Goal: Task Accomplishment & Management: Complete application form

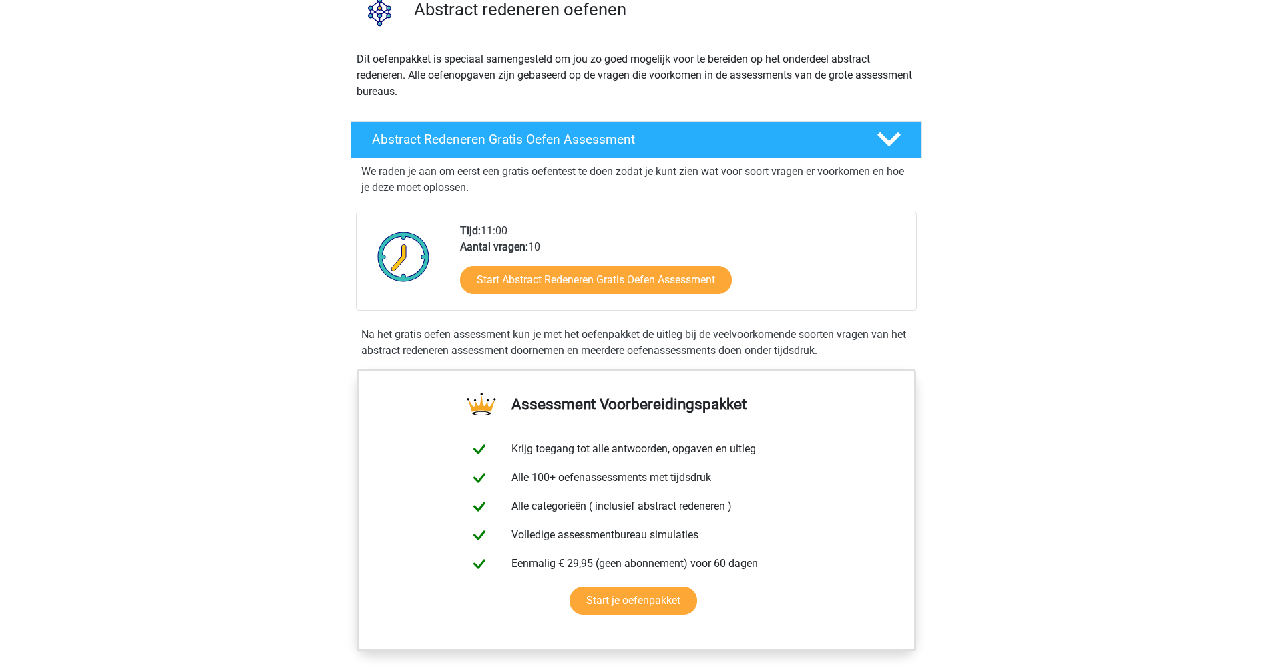
scroll to position [85, 0]
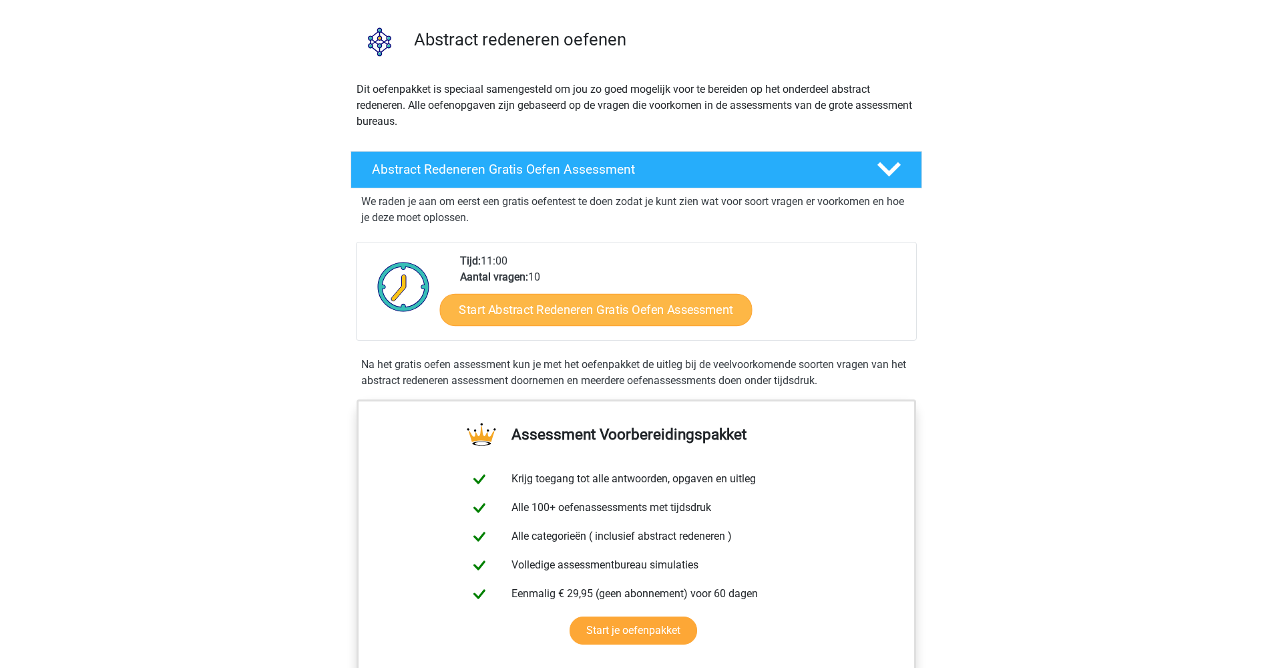
click at [525, 322] on link "Start Abstract Redeneren Gratis Oefen Assessment" at bounding box center [595, 309] width 312 height 32
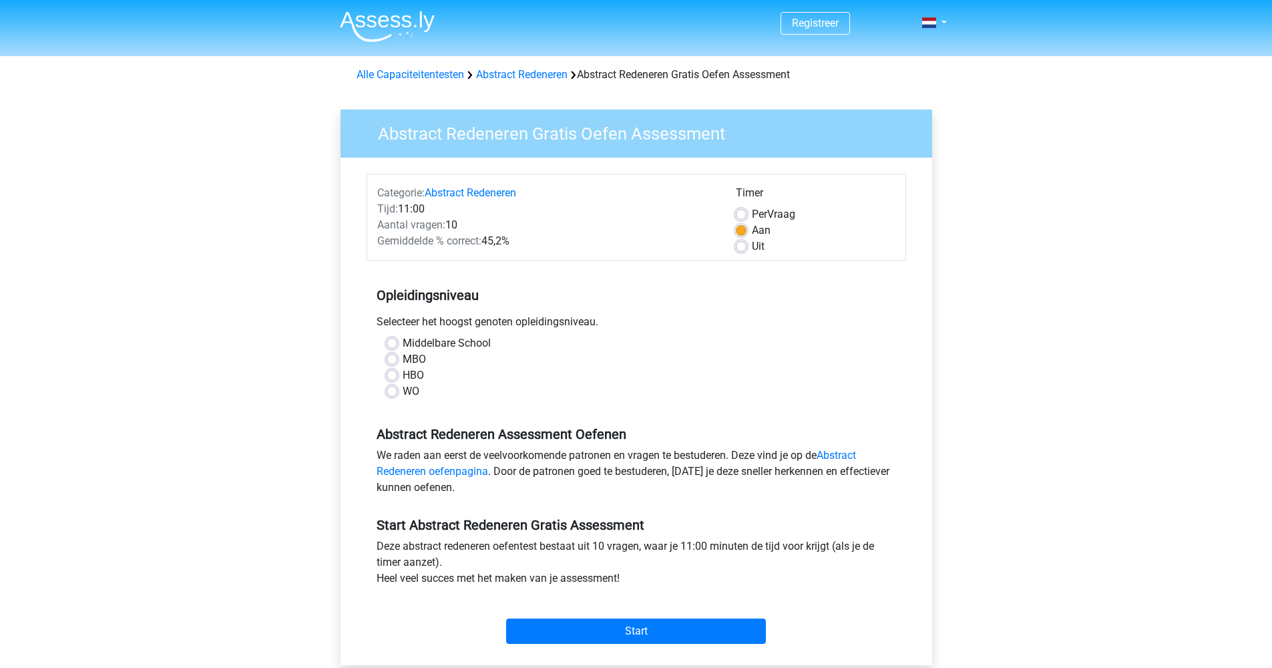
click at [403, 394] on label "WO" at bounding box center [411, 391] width 17 height 16
click at [393, 394] on input "WO" at bounding box center [392, 389] width 11 height 13
radio input "true"
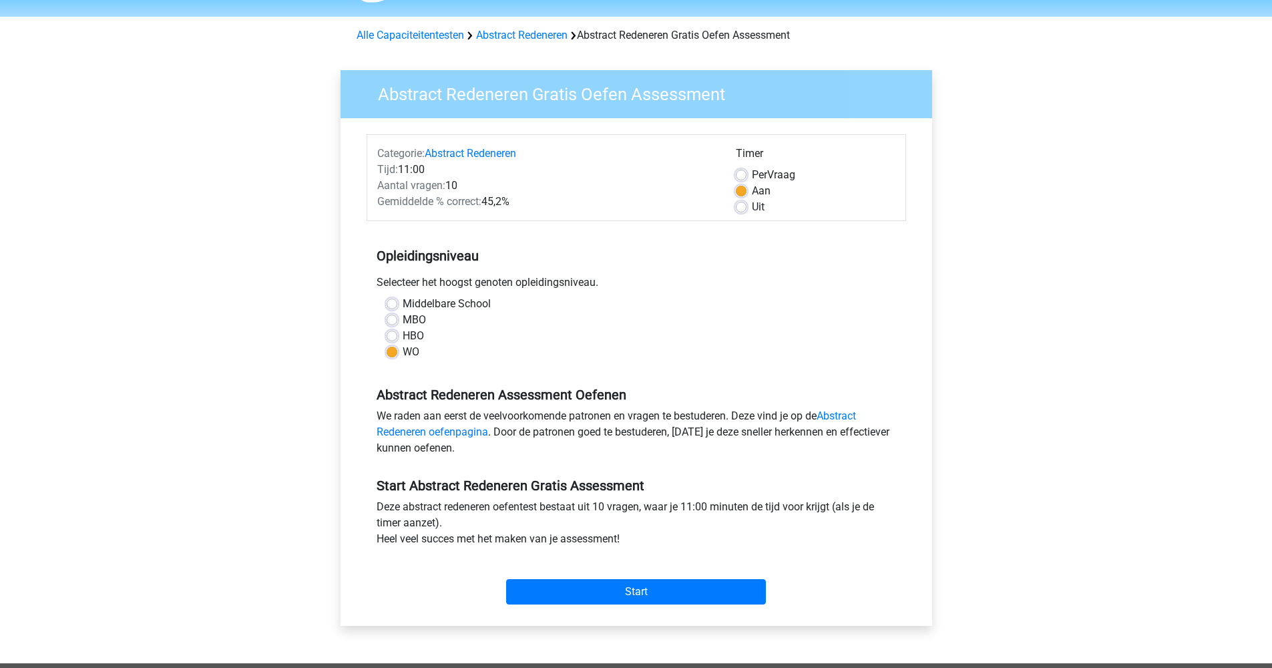
scroll to position [75, 0]
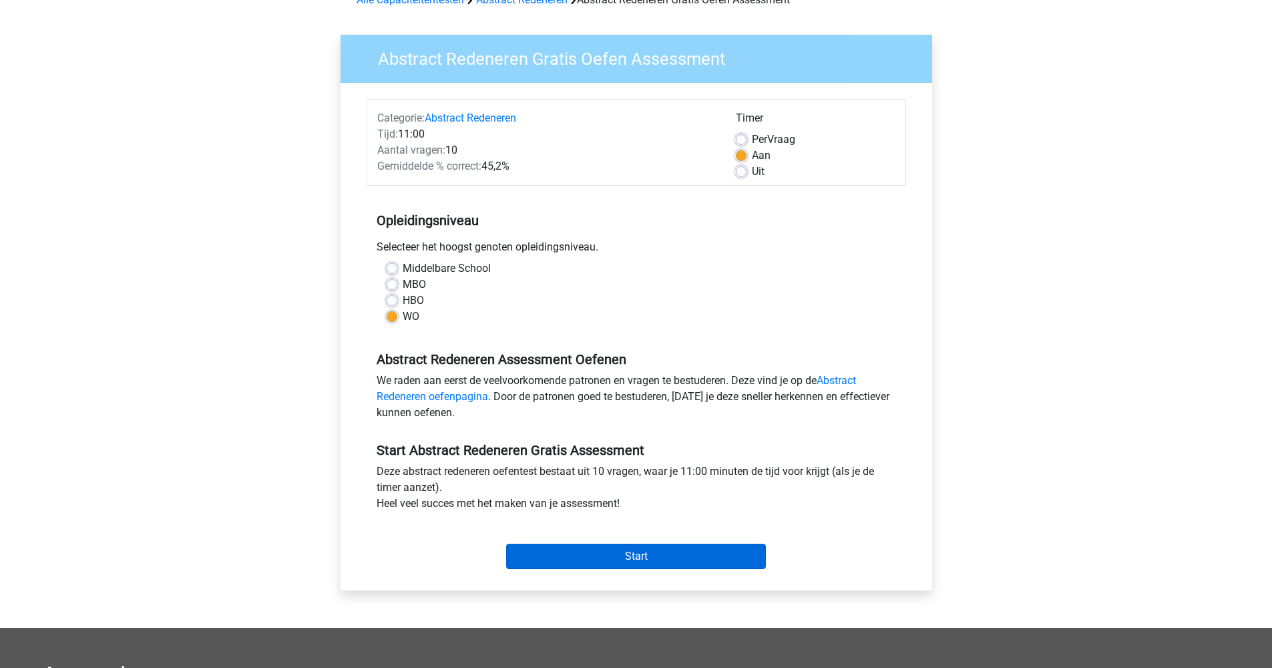
click at [618, 559] on input "Start" at bounding box center [636, 555] width 260 height 25
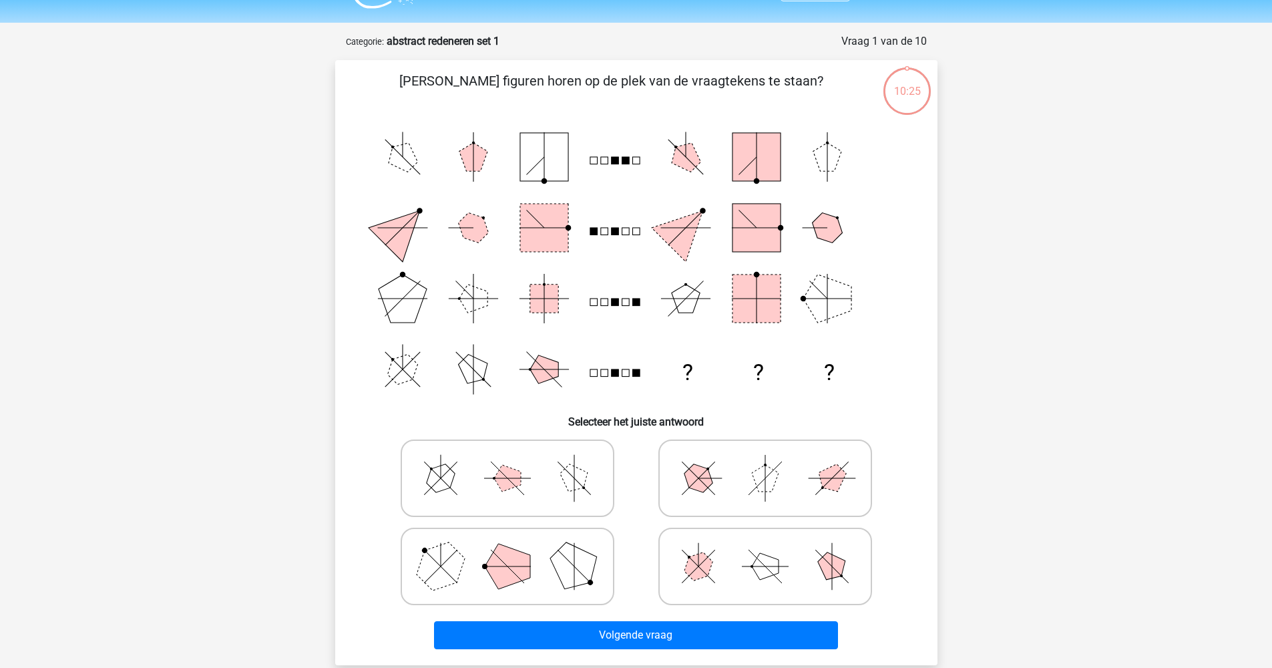
scroll to position [88, 0]
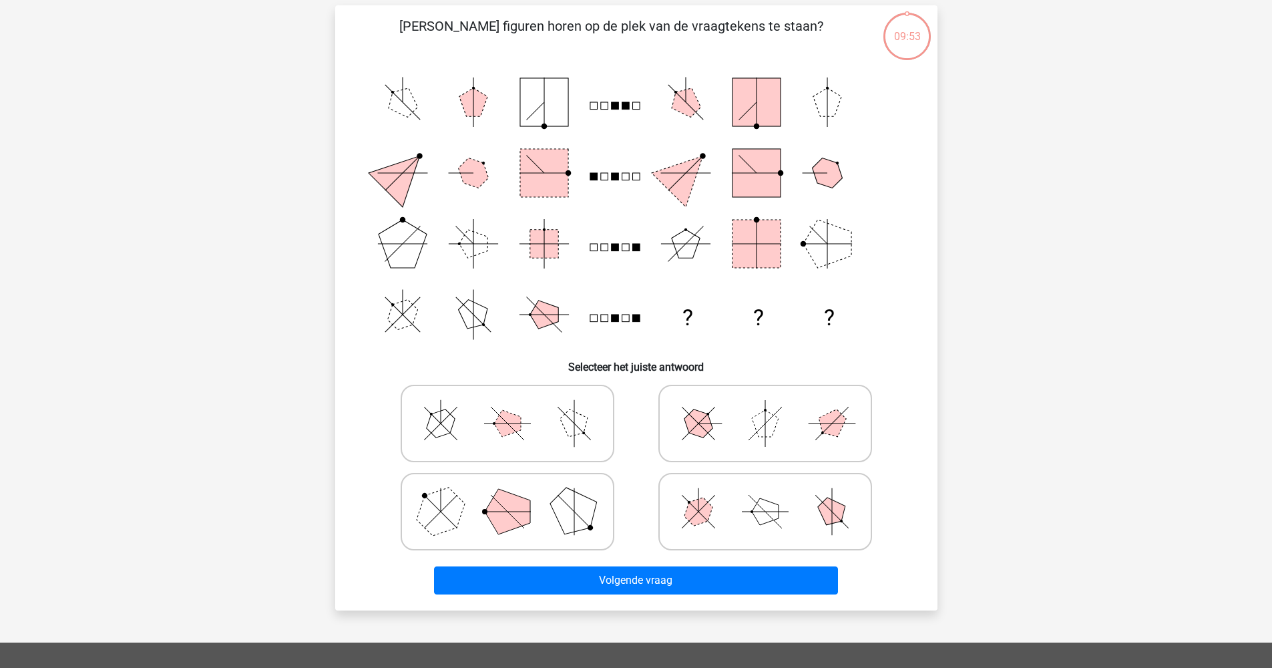
click at [508, 435] on icon at bounding box center [507, 423] width 200 height 67
click at [508, 407] on input "radio" at bounding box center [511, 402] width 9 height 9
radio input "true"
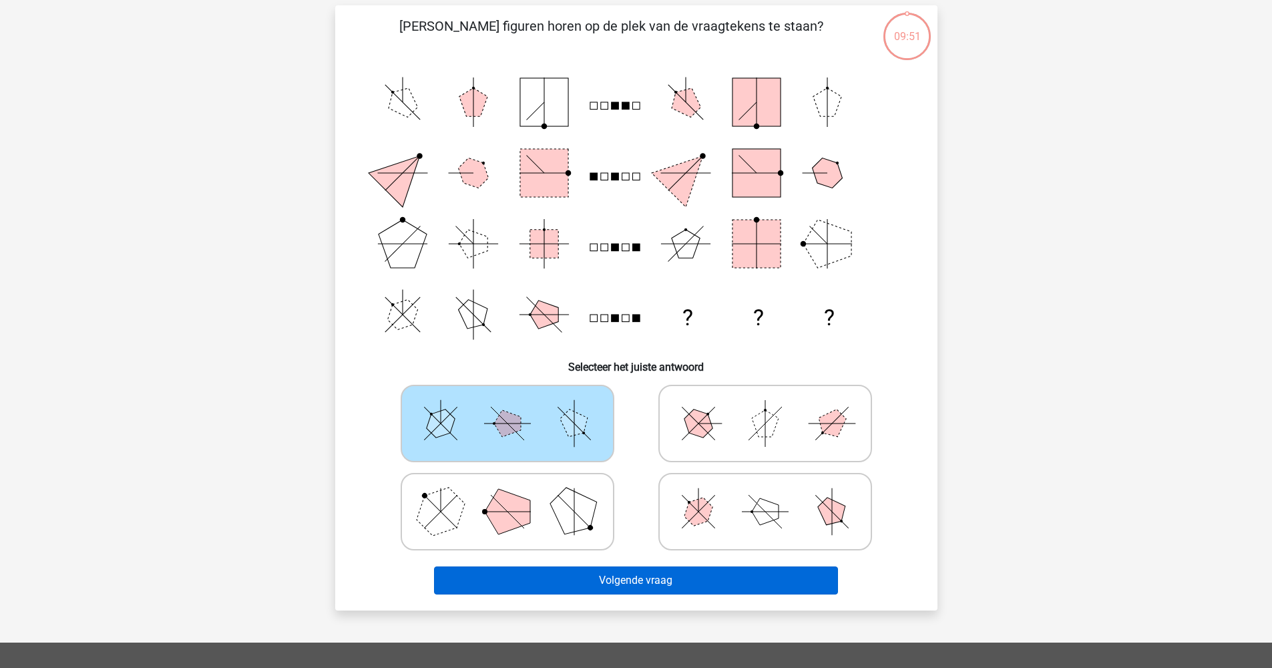
click at [636, 578] on button "Volgende vraag" at bounding box center [636, 580] width 404 height 28
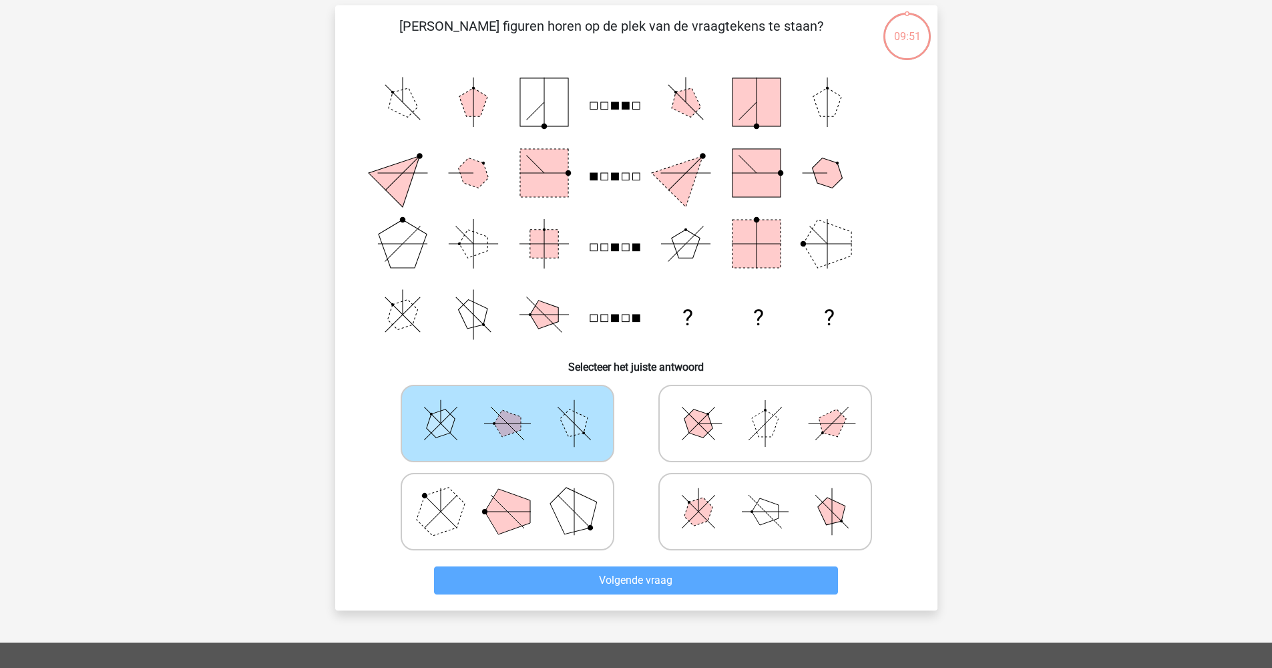
scroll to position [67, 0]
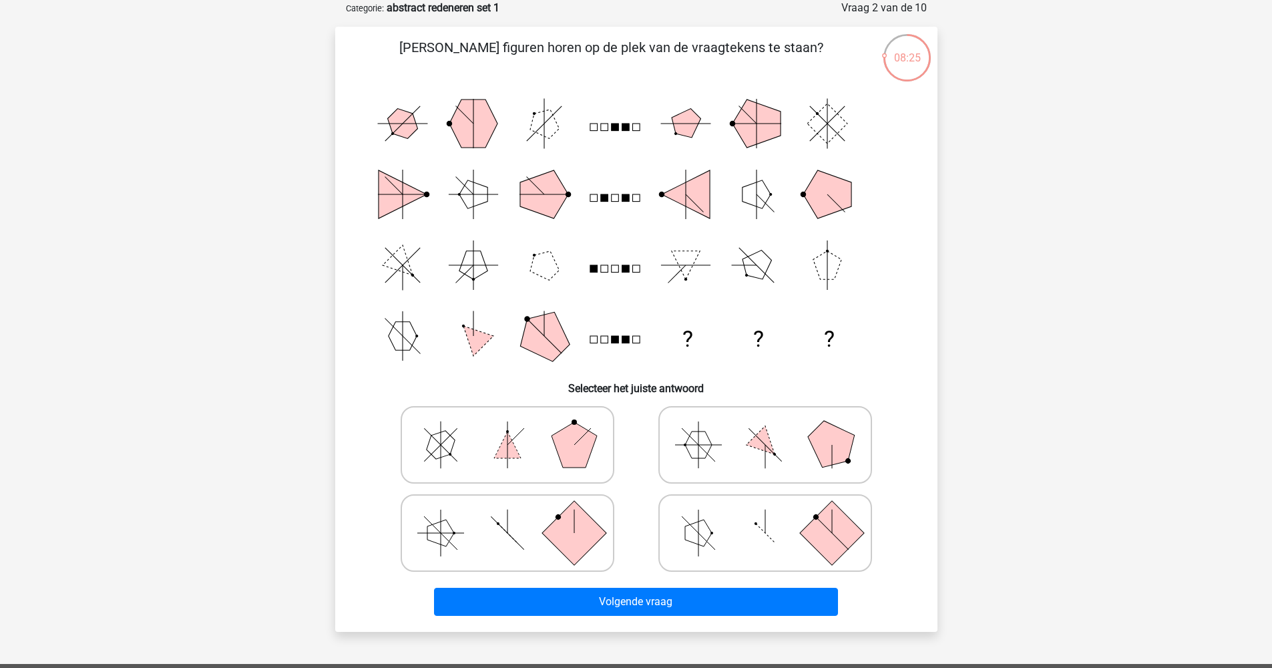
click at [802, 459] on icon at bounding box center [765, 444] width 200 height 67
click at [774, 428] on input "radio" at bounding box center [769, 423] width 9 height 9
radio input "true"
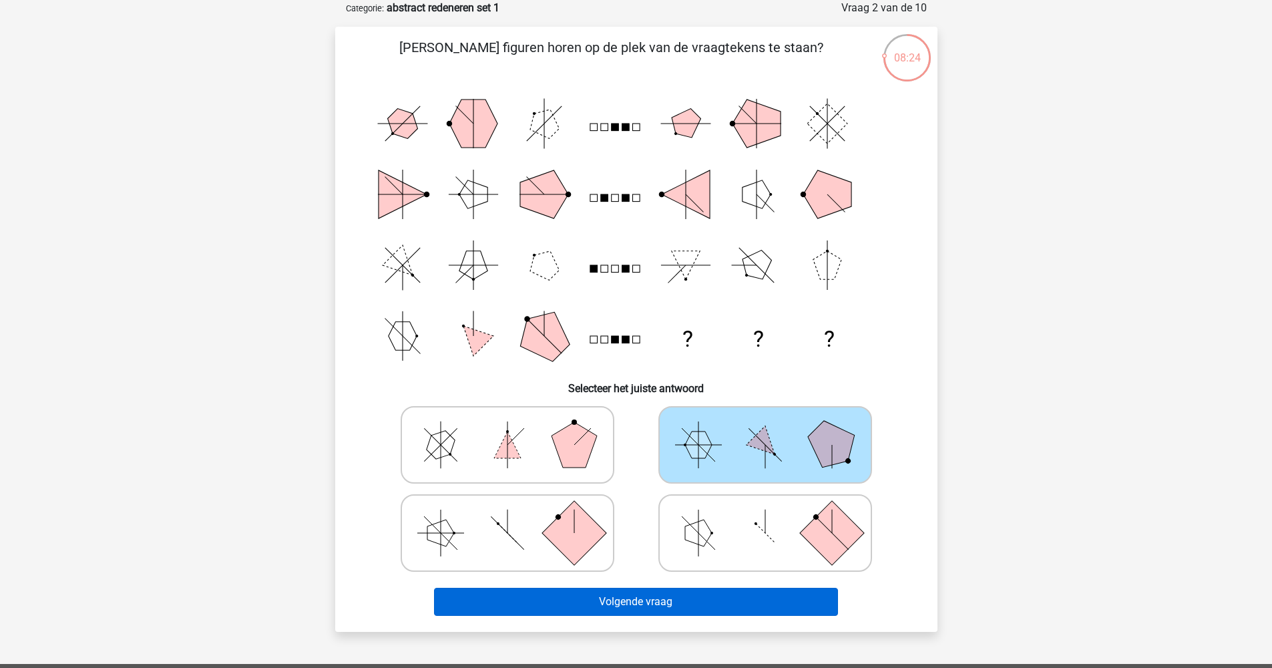
click at [668, 597] on button "Volgende vraag" at bounding box center [636, 602] width 404 height 28
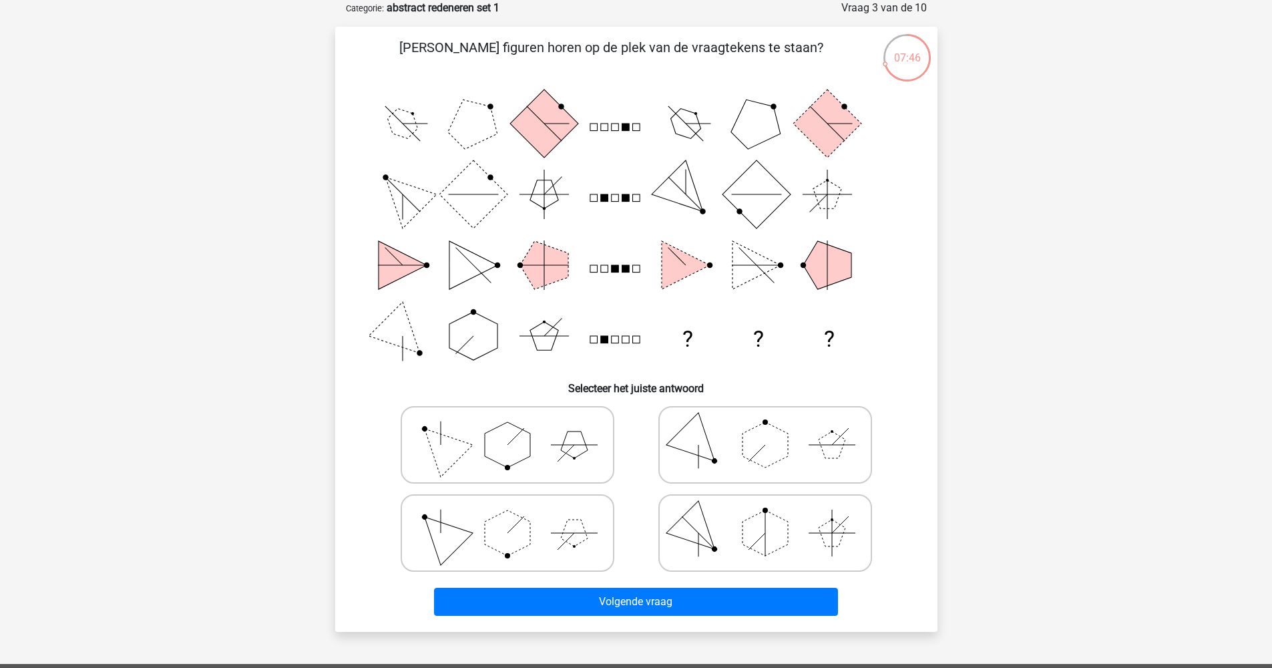
click at [750, 524] on polygon at bounding box center [764, 532] width 45 height 45
click at [765, 516] on input "radio" at bounding box center [769, 511] width 9 height 9
radio input "true"
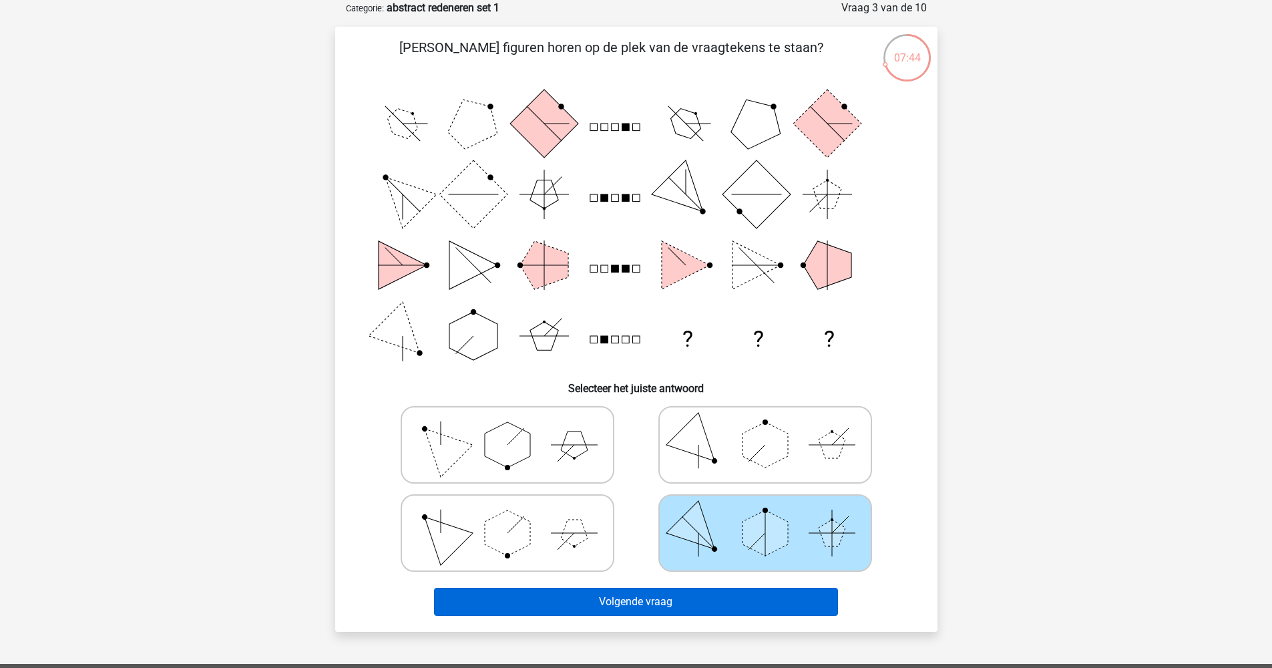
click at [704, 603] on button "Volgende vraag" at bounding box center [636, 602] width 404 height 28
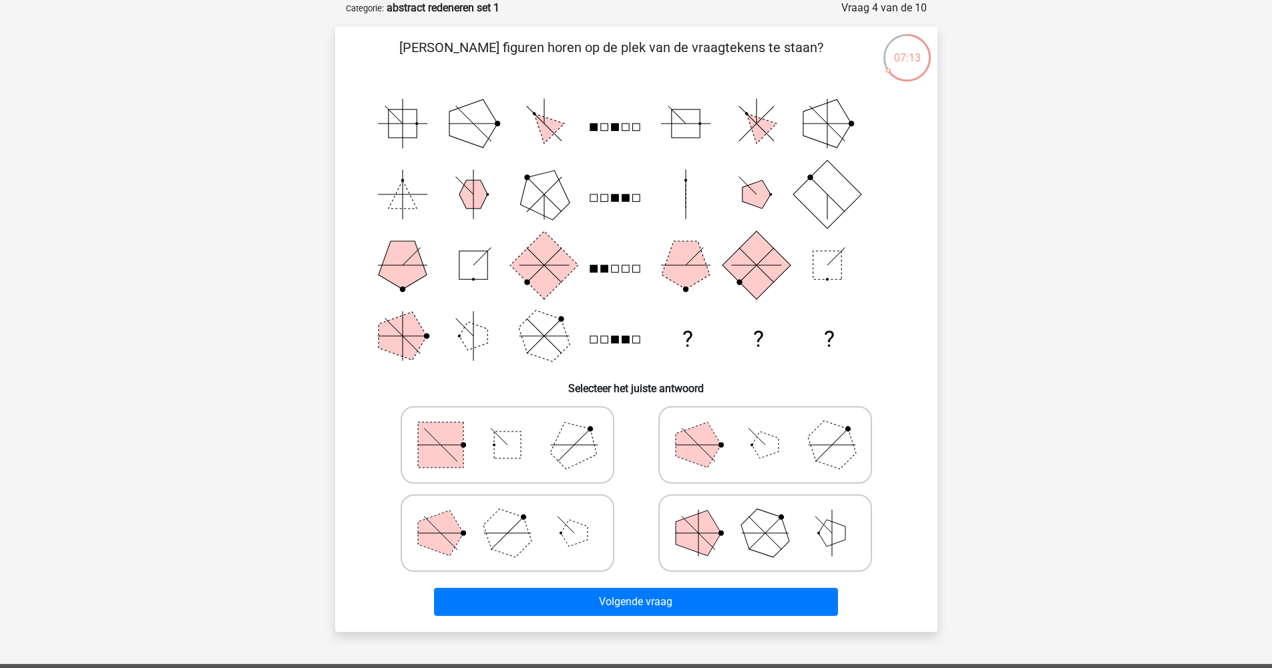
click at [722, 527] on icon at bounding box center [765, 532] width 200 height 67
click at [765, 516] on input "radio" at bounding box center [769, 511] width 9 height 9
radio input "true"
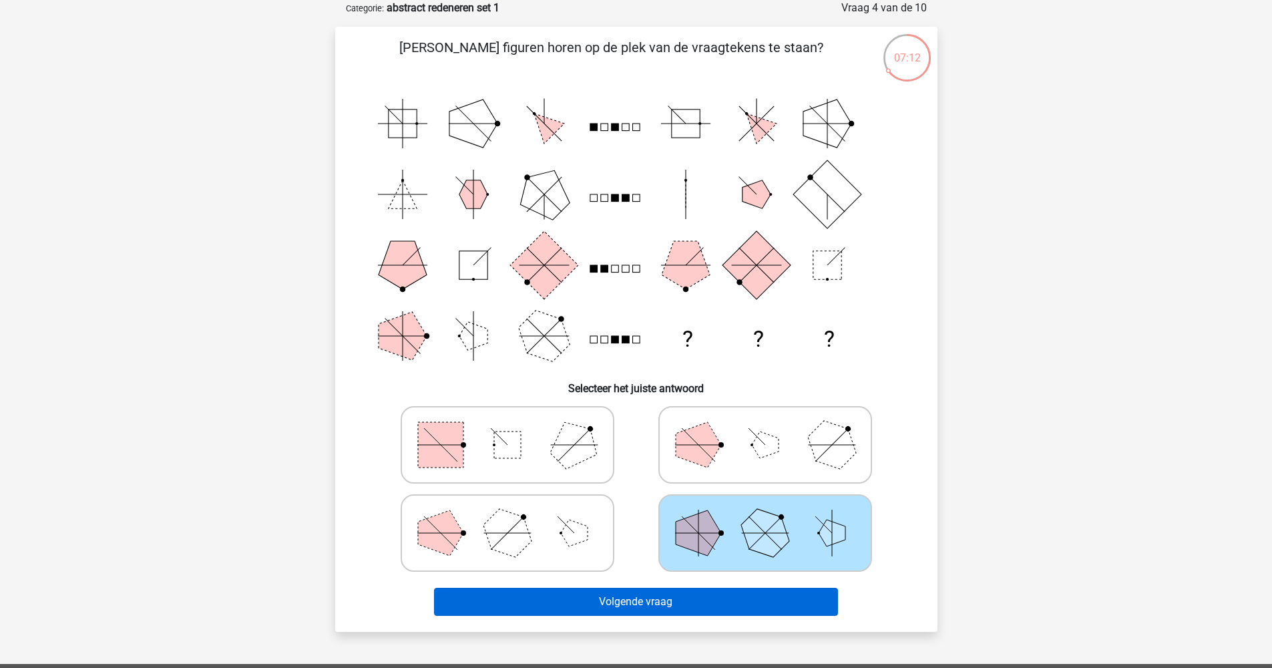
click at [700, 598] on button "Volgende vraag" at bounding box center [636, 602] width 404 height 28
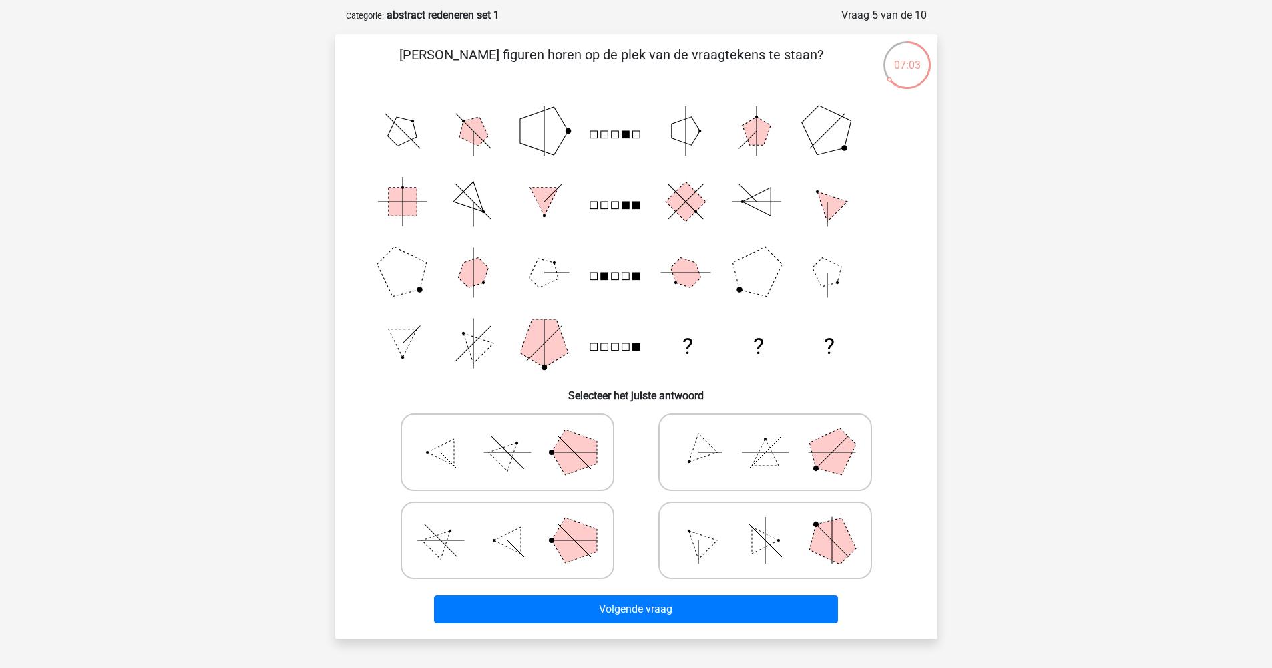
scroll to position [59, 0]
click at [798, 538] on icon at bounding box center [765, 540] width 200 height 67
click at [774, 524] on input "radio" at bounding box center [769, 519] width 9 height 9
radio input "true"
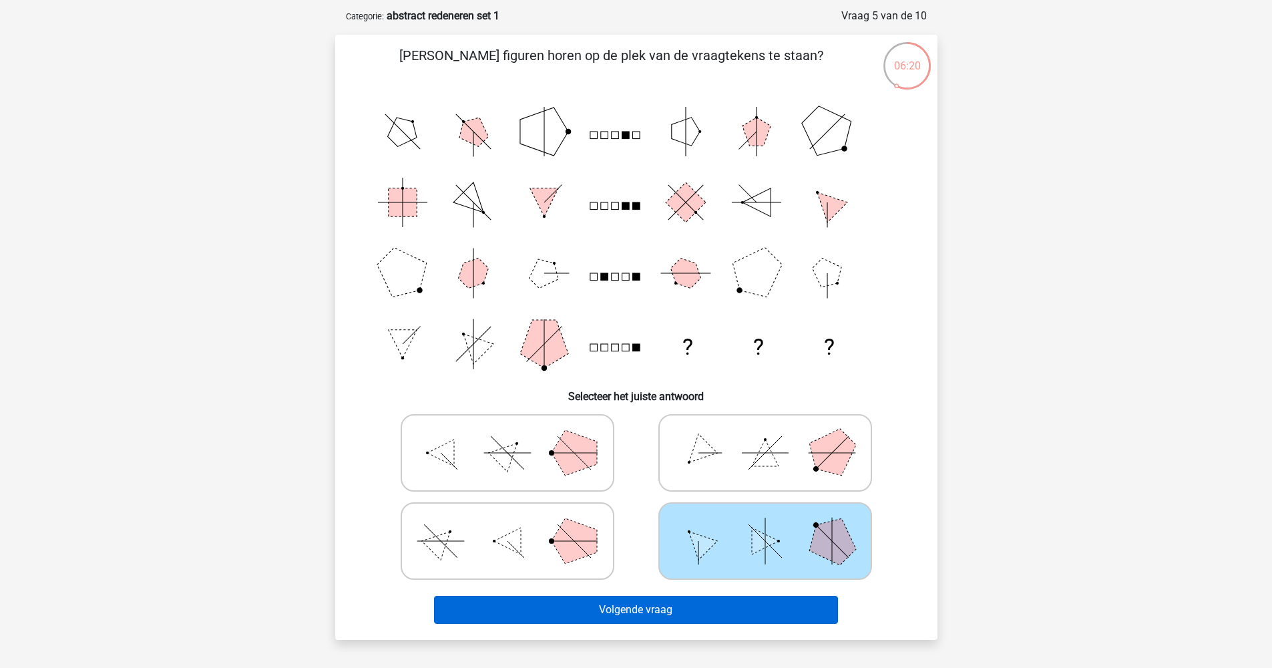
click at [716, 612] on button "Volgende vraag" at bounding box center [636, 610] width 404 height 28
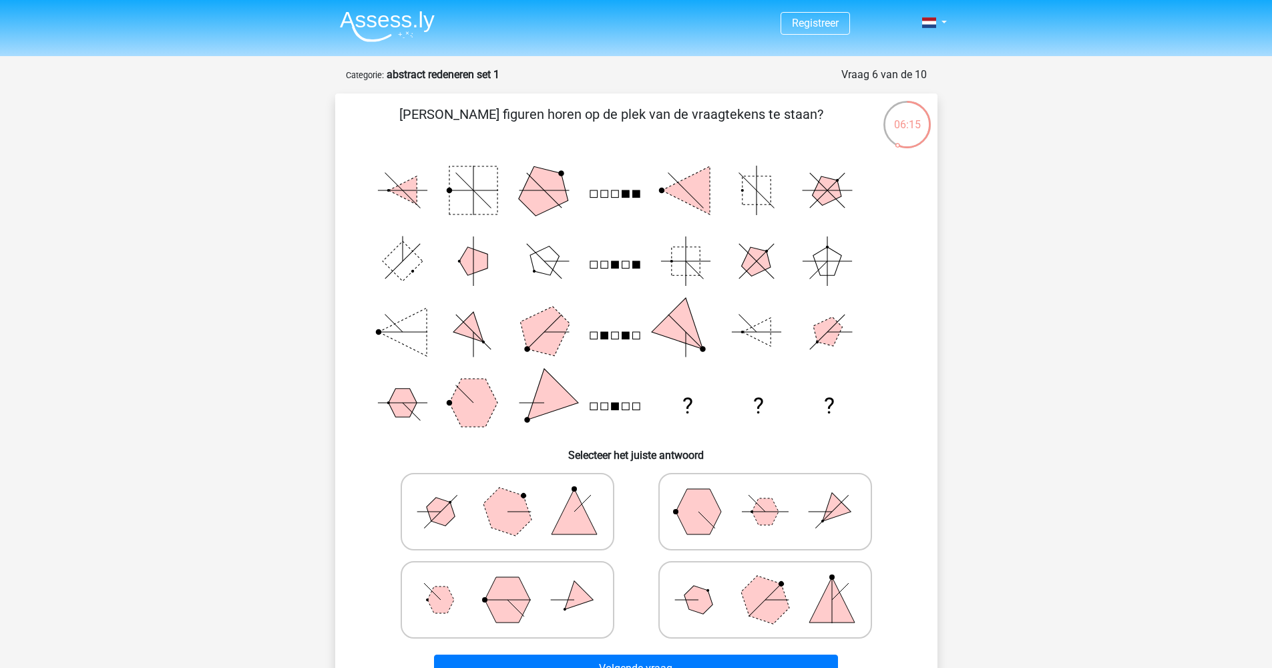
scroll to position [9, 0]
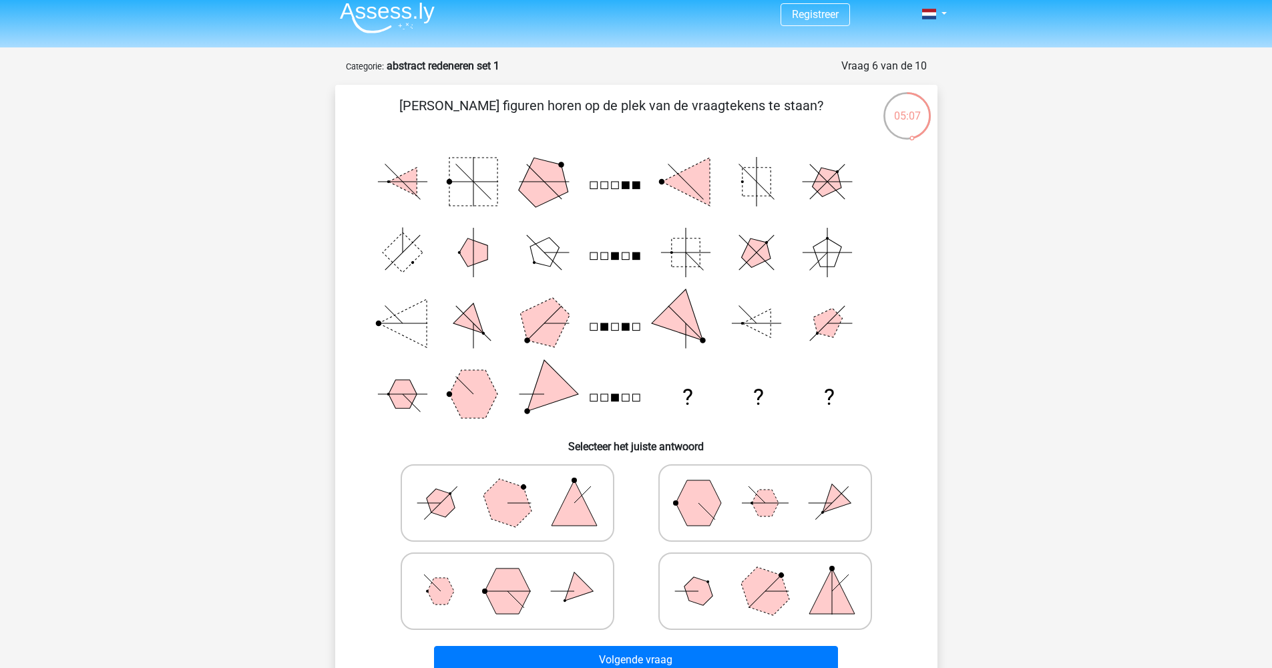
click at [764, 588] on polygon at bounding box center [764, 590] width 64 height 64
click at [765, 574] on input "radio" at bounding box center [769, 569] width 9 height 9
radio input "true"
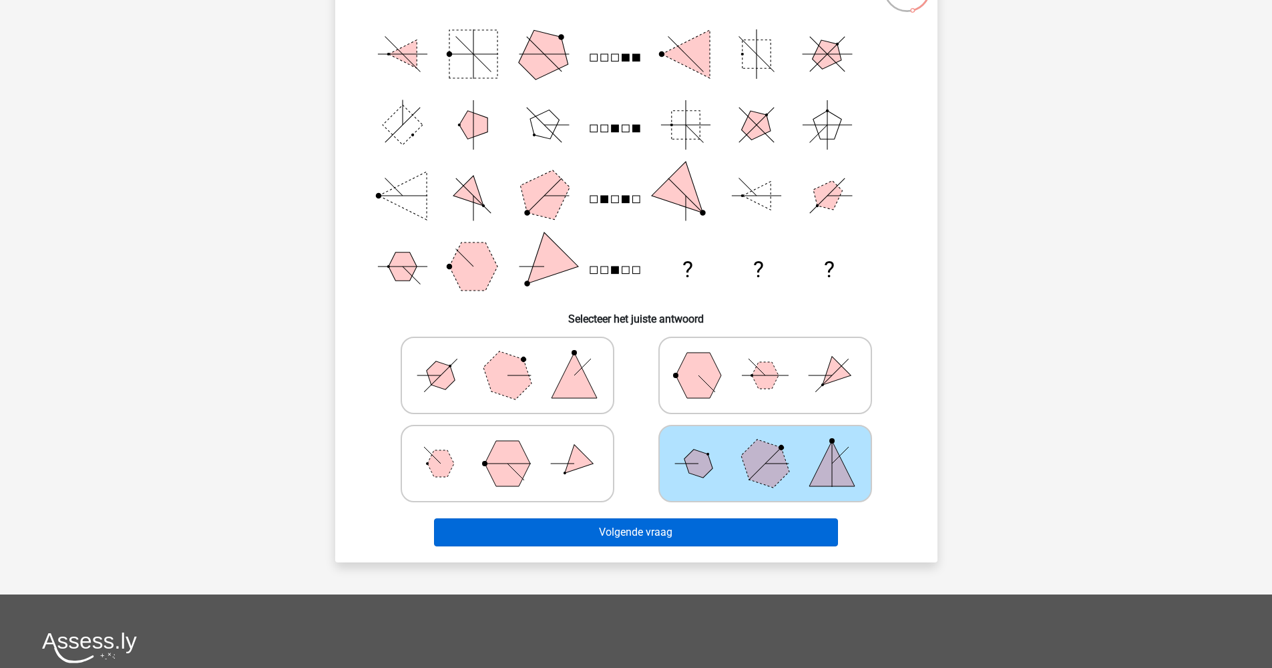
click at [671, 541] on button "Volgende vraag" at bounding box center [636, 532] width 404 height 28
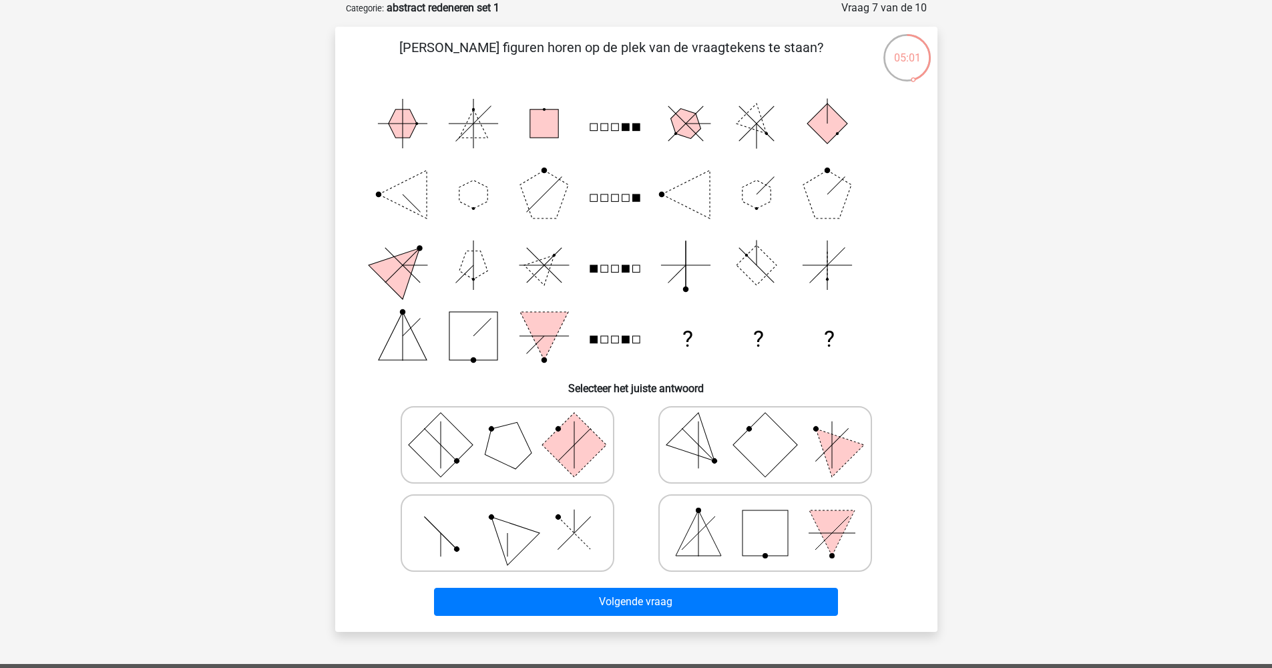
scroll to position [55, 0]
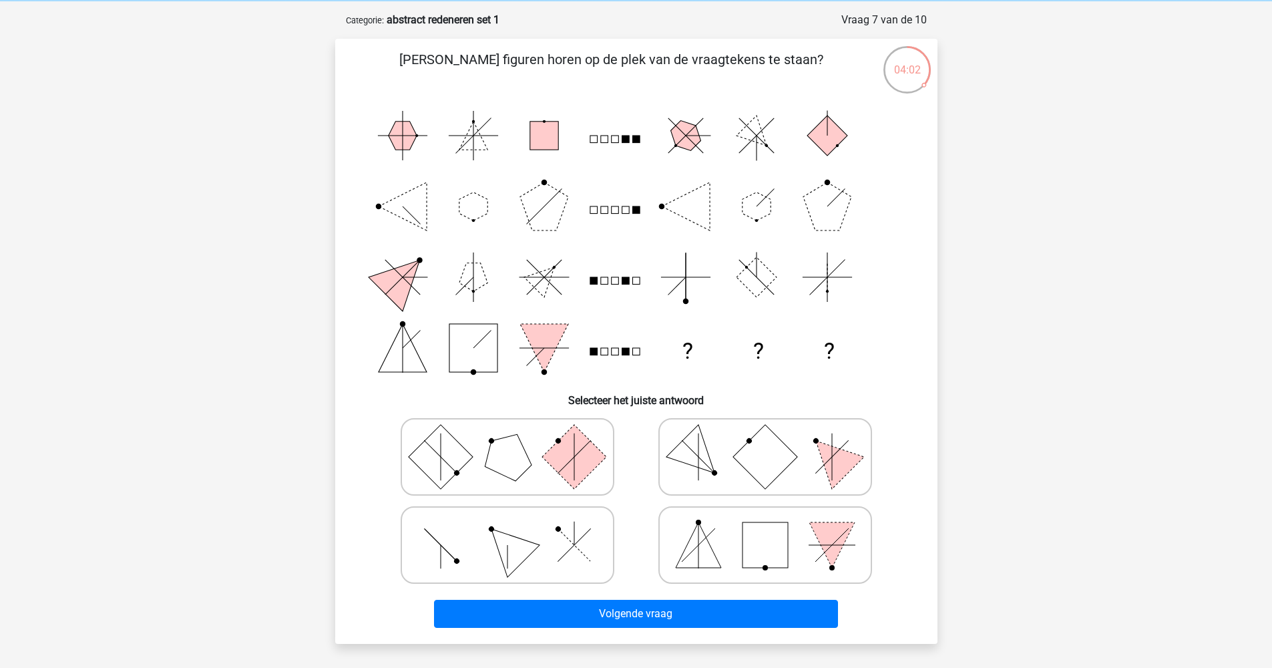
click at [527, 549] on polygon at bounding box center [507, 544] width 64 height 64
click at [516, 528] on input "radio" at bounding box center [511, 523] width 9 height 9
radio input "true"
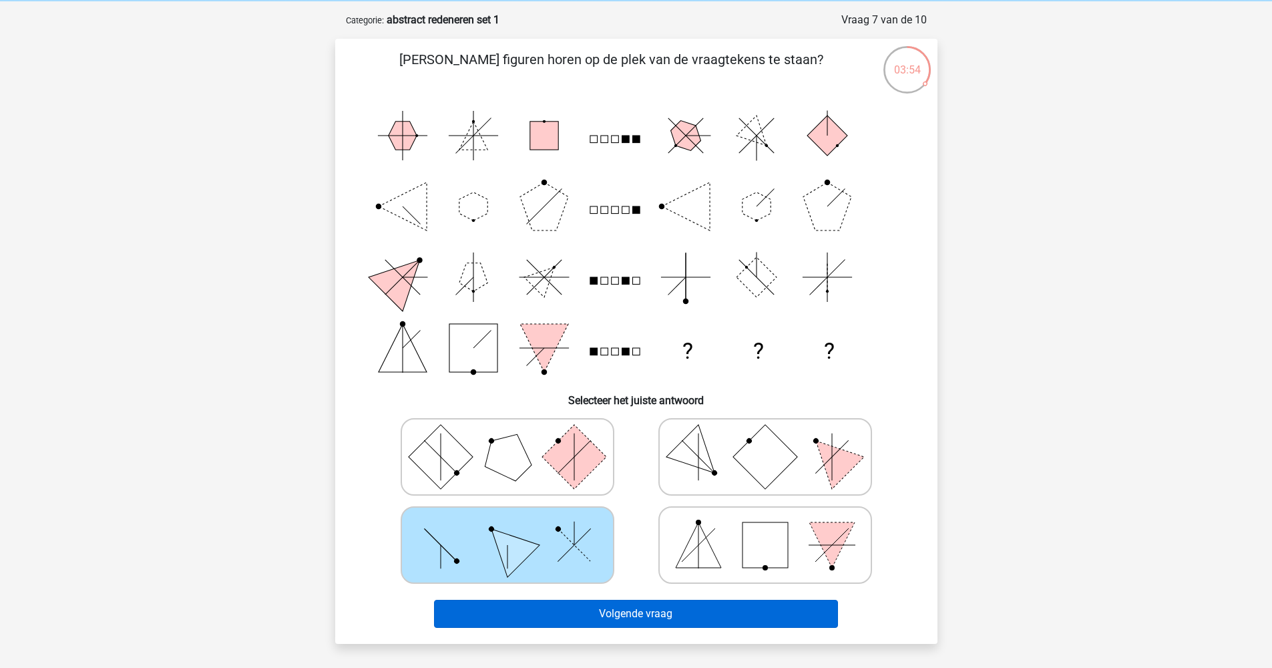
click at [595, 613] on button "Volgende vraag" at bounding box center [636, 614] width 404 height 28
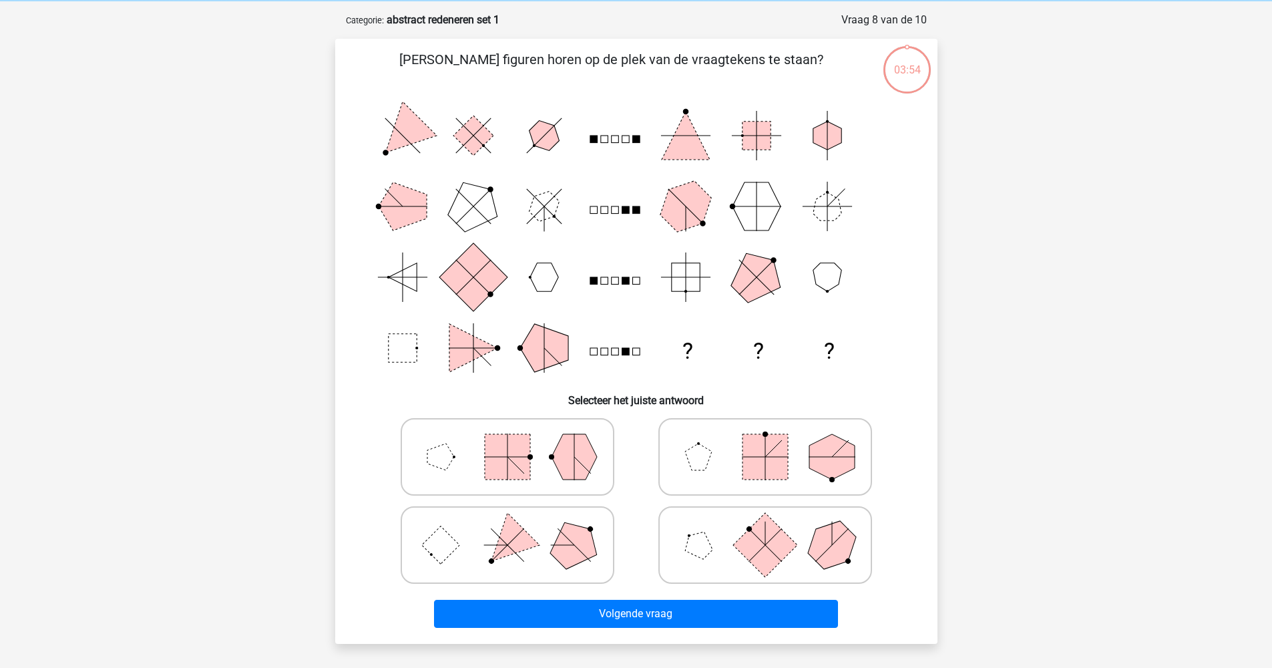
scroll to position [67, 0]
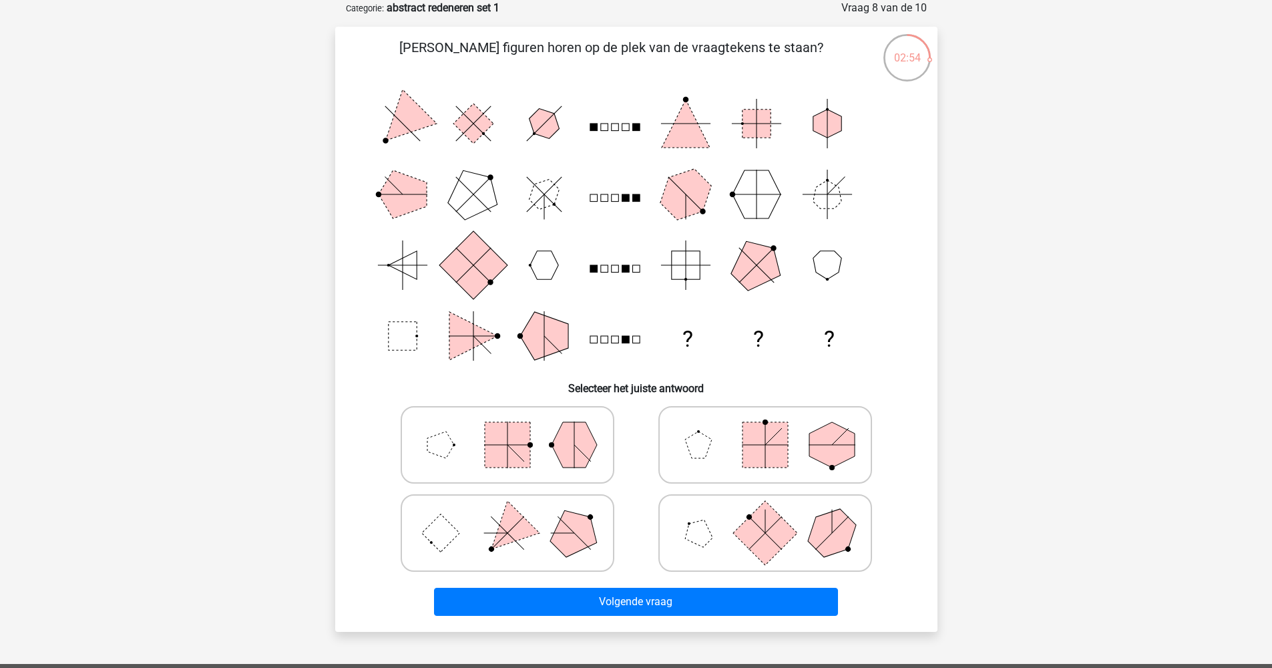
click at [774, 451] on rect at bounding box center [764, 444] width 45 height 45
click at [774, 428] on input "radio" at bounding box center [769, 423] width 9 height 9
radio input "true"
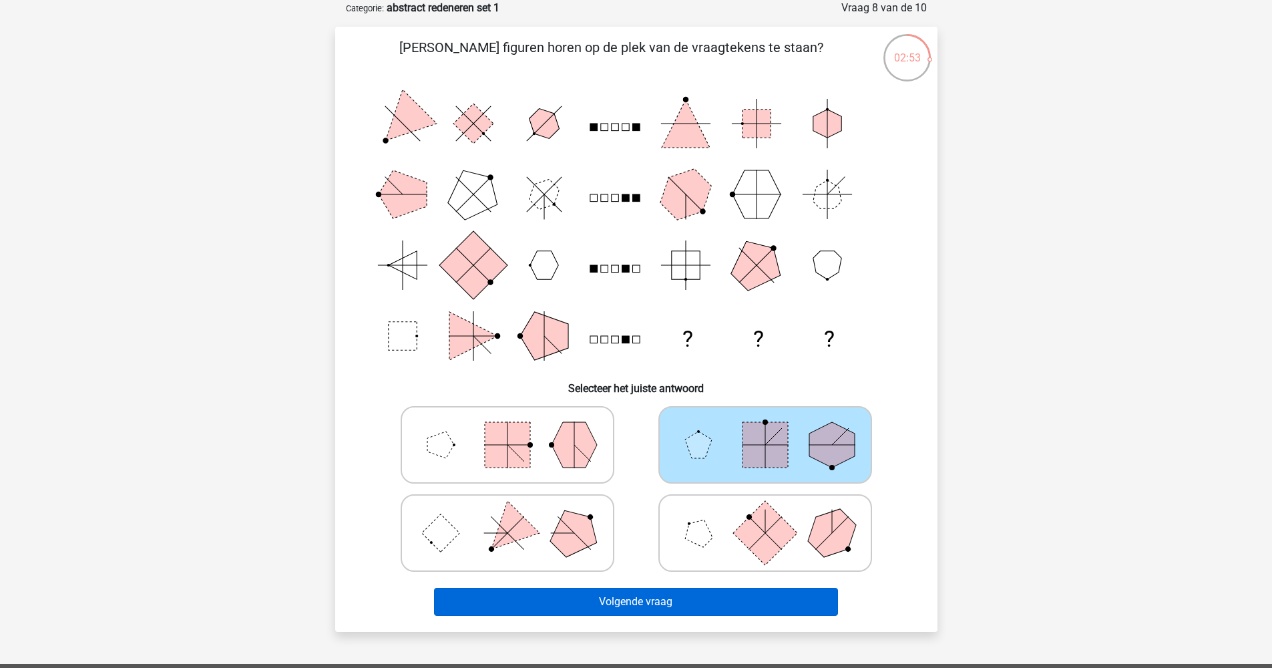
click at [710, 600] on button "Volgende vraag" at bounding box center [636, 602] width 404 height 28
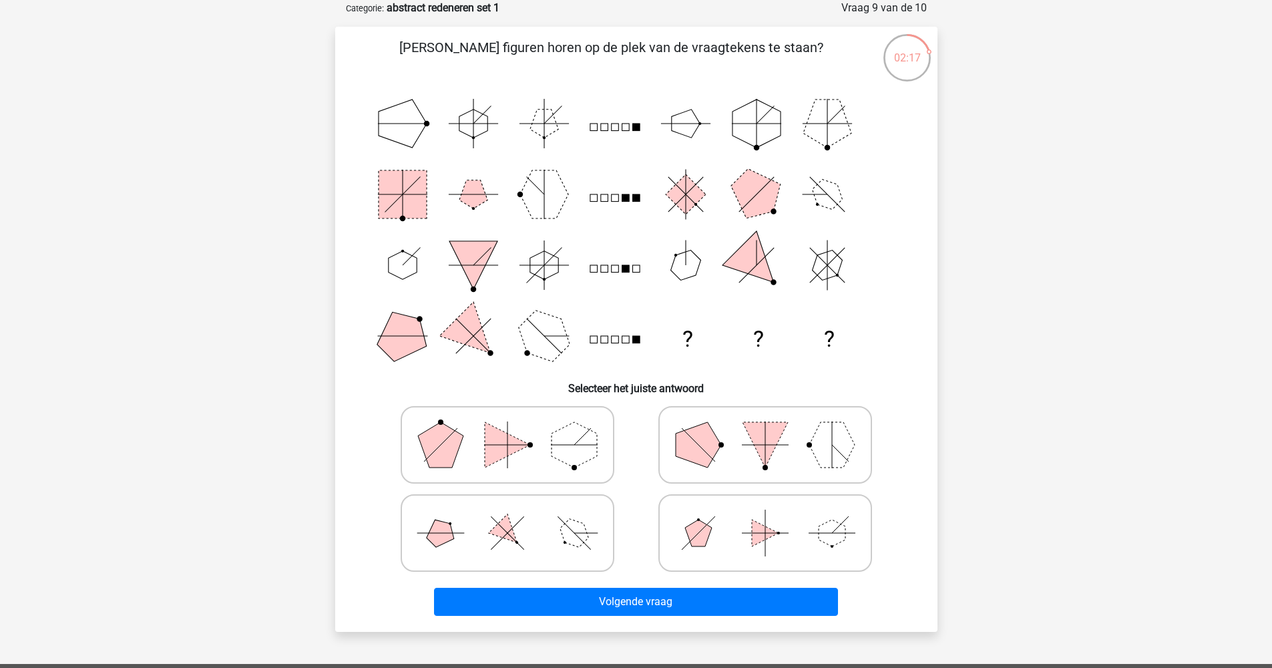
click at [564, 446] on polygon at bounding box center [573, 444] width 45 height 45
click at [516, 428] on input "radio" at bounding box center [511, 423] width 9 height 9
radio input "true"
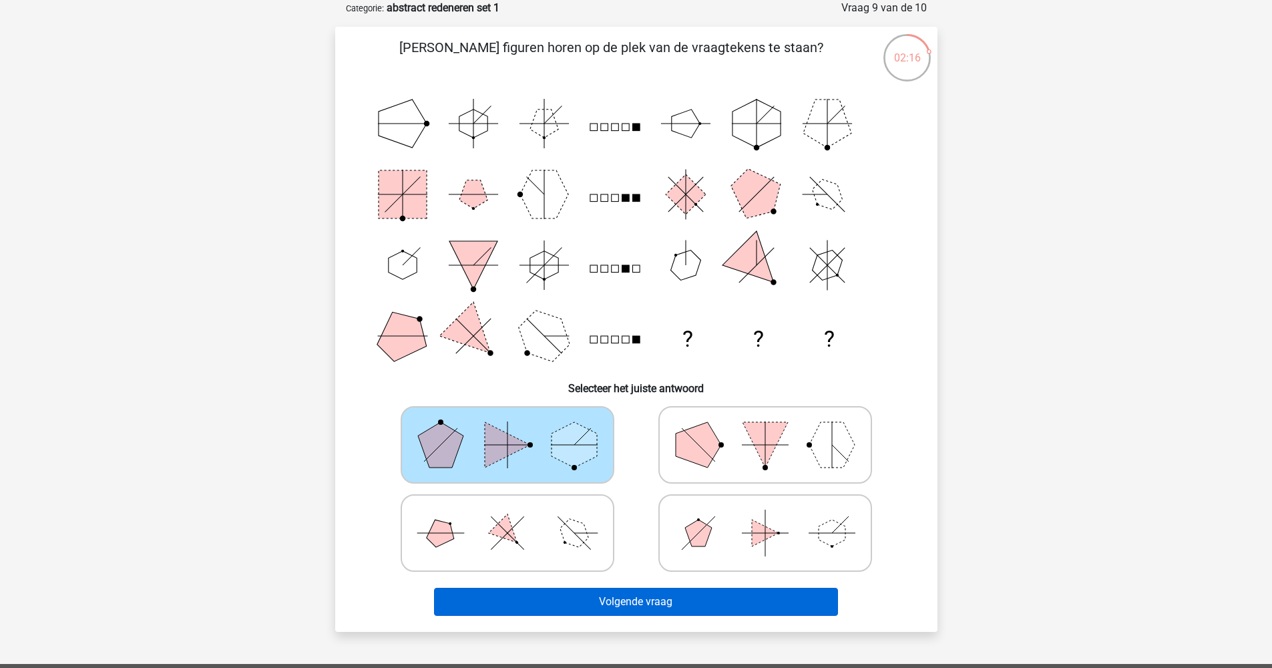
click at [606, 605] on button "Volgende vraag" at bounding box center [636, 602] width 404 height 28
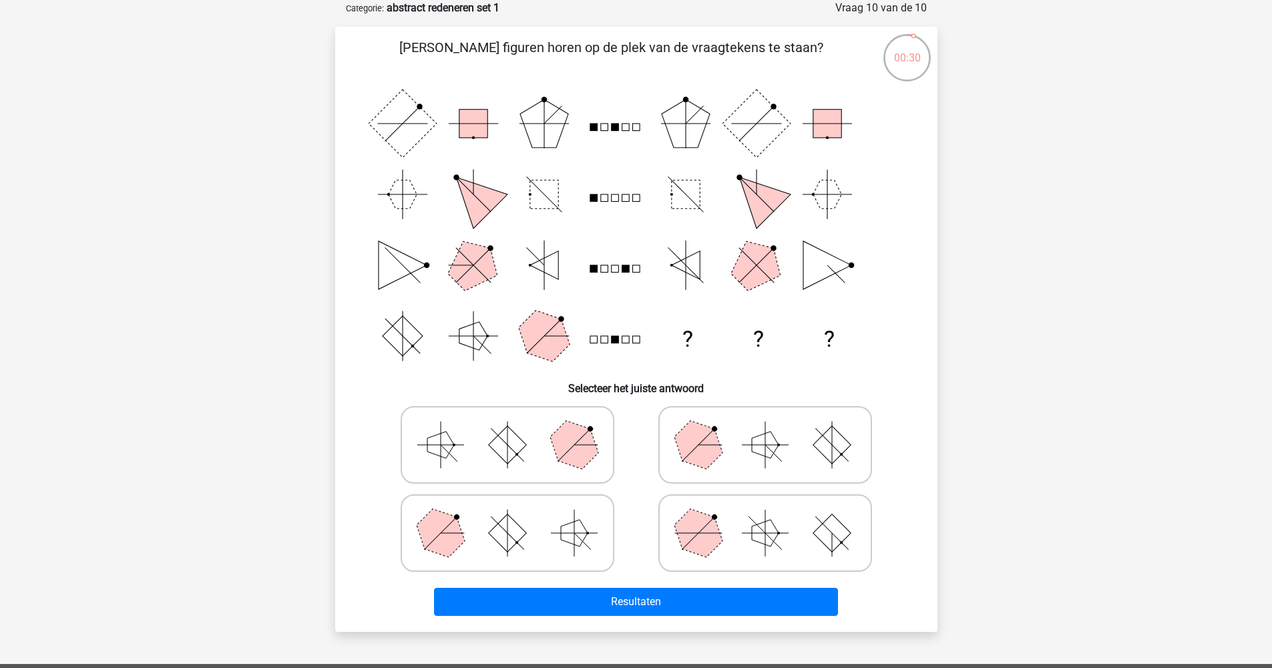
click at [519, 550] on icon at bounding box center [507, 532] width 200 height 67
click at [516, 516] on input "radio" at bounding box center [511, 511] width 9 height 9
radio input "true"
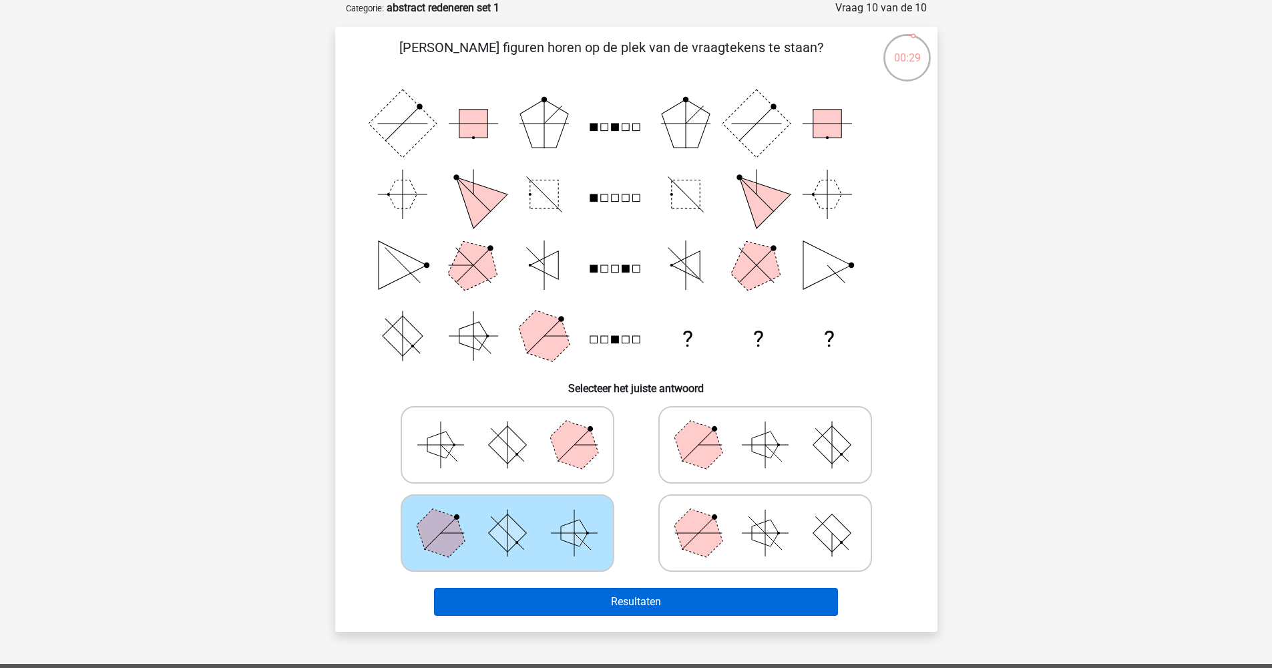
click at [634, 614] on button "Resultaten" at bounding box center [636, 602] width 404 height 28
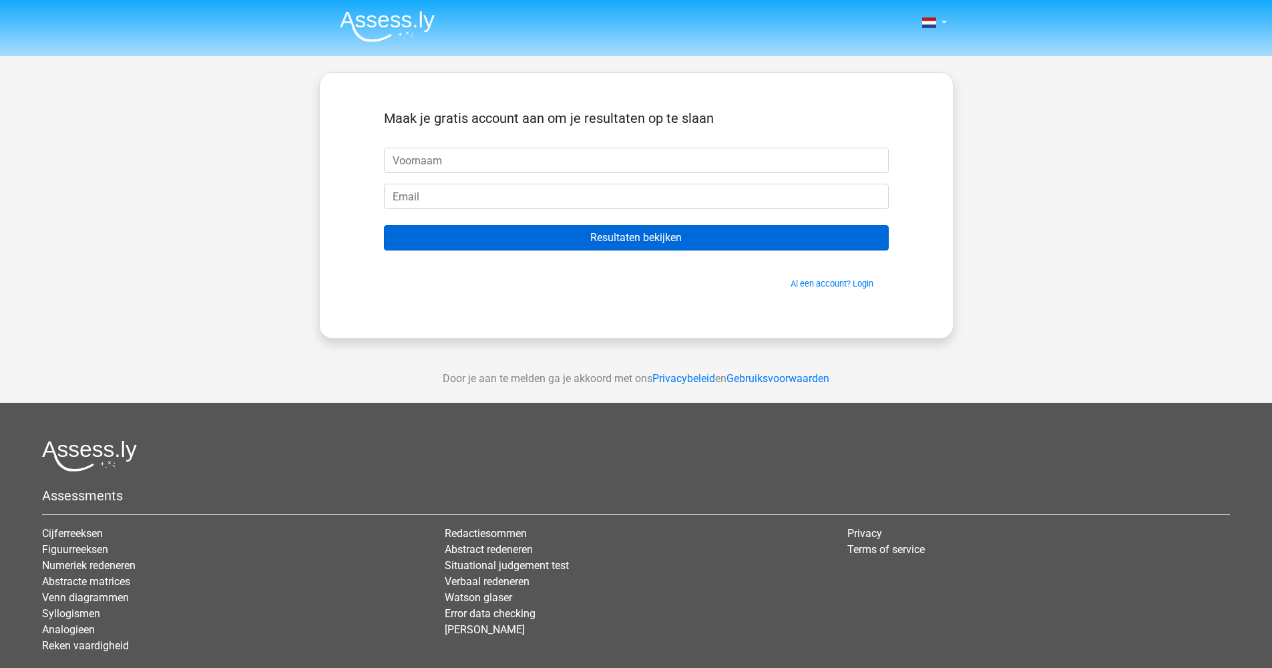
click at [666, 243] on input "Resultaten bekijken" at bounding box center [636, 237] width 505 height 25
